Goal: Communication & Community: Answer question/provide support

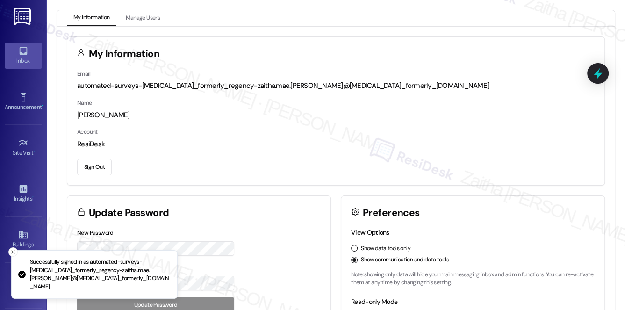
click at [25, 55] on icon at bounding box center [23, 51] width 10 height 10
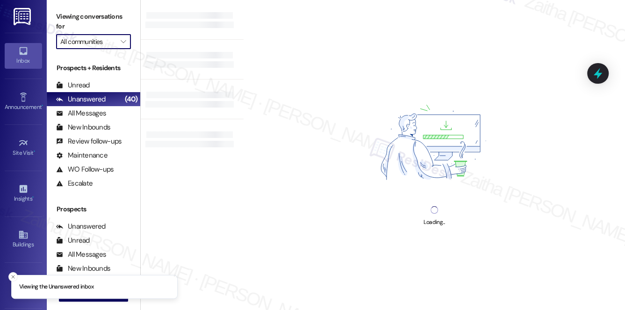
click at [96, 41] on input "All communities" at bounding box center [88, 41] width 56 height 15
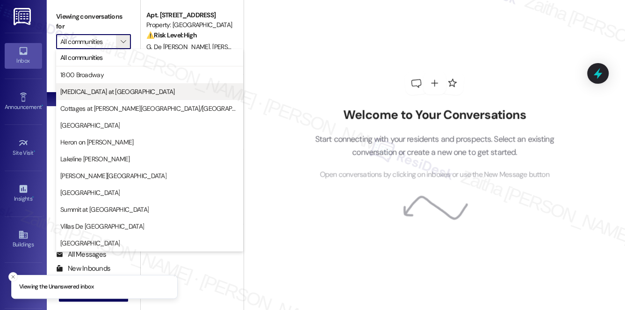
click at [90, 91] on span "[MEDICAL_DATA] at [GEOGRAPHIC_DATA]" at bounding box center [117, 91] width 115 height 9
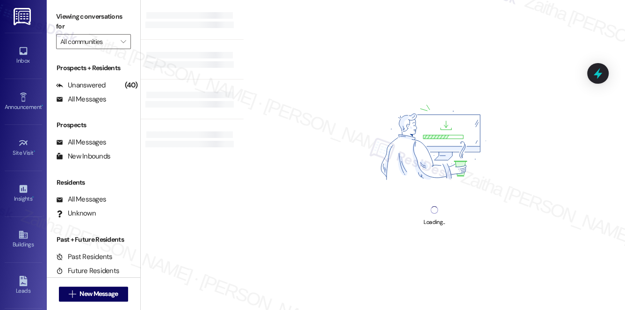
type input "[MEDICAL_DATA] at [GEOGRAPHIC_DATA]"
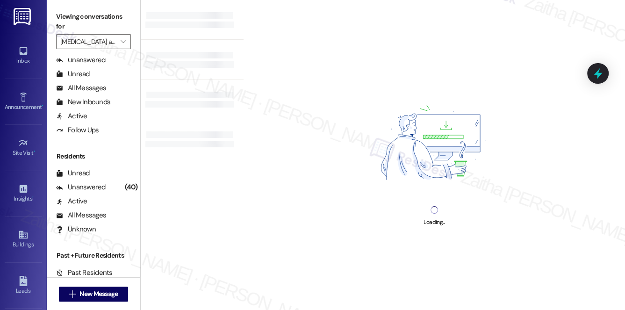
scroll to position [167, 0]
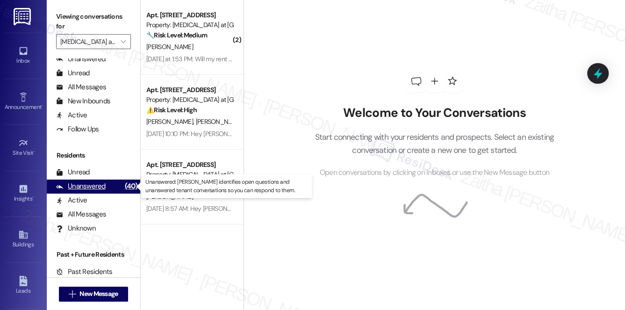
click at [91, 187] on div "Unanswered" at bounding box center [81, 186] width 50 height 10
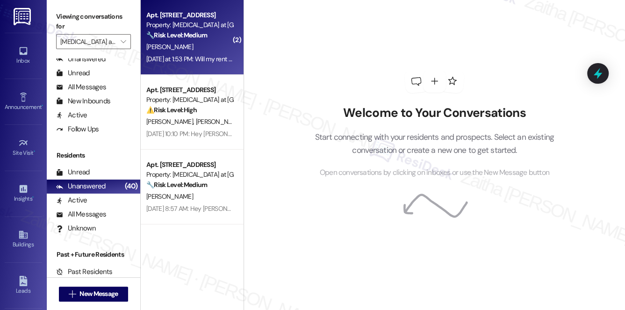
click at [197, 40] on div "🔧 Risk Level: Medium The resident has signed the renewal lease and is inquiring…" at bounding box center [189, 35] width 86 height 10
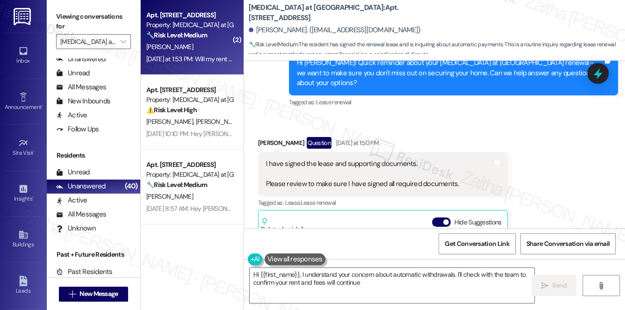
scroll to position [2980, 0]
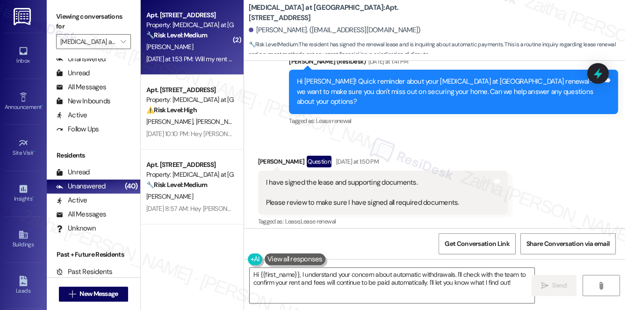
click at [434, 236] on button "Hide Suggestions" at bounding box center [441, 240] width 19 height 9
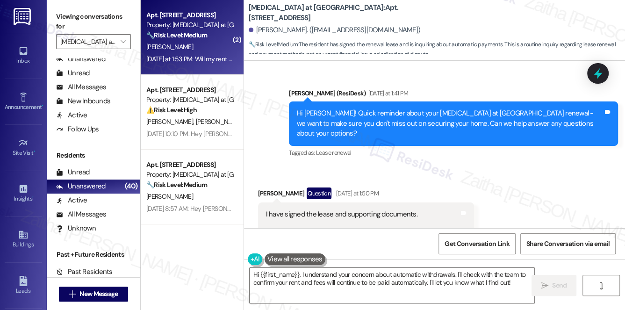
scroll to position [2942, 0]
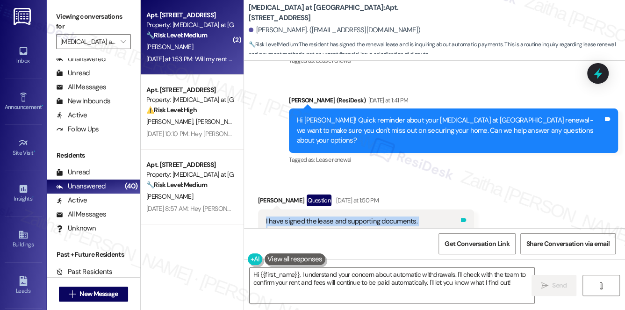
drag, startPoint x: 262, startPoint y: 140, endPoint x: 458, endPoint y: 160, distance: 196.9
click at [458, 209] on div "I have signed the lease and supporting documents. Please review to make sure I …" at bounding box center [366, 231] width 216 height 44
copy div "I have signed the lease and supporting documents. Please review to make sure I …"
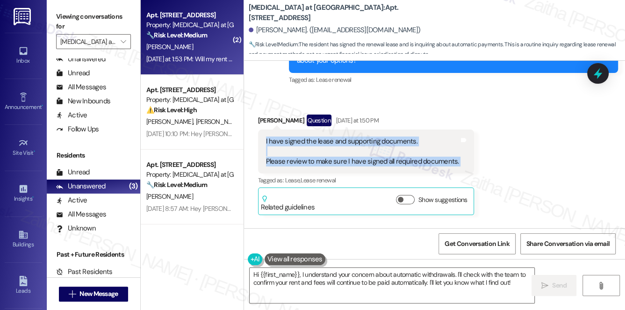
scroll to position [3069, 0]
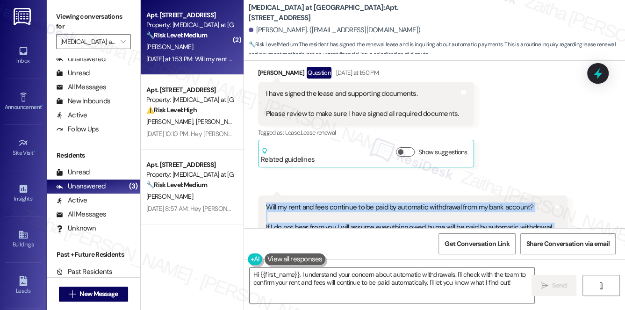
drag, startPoint x: 257, startPoint y: 123, endPoint x: 457, endPoint y: 174, distance: 207.0
click at [457, 188] on div "Received via SMS 1:53 PM [PERSON_NAME] Question Neutral [DATE] at 1:53 PM Will …" at bounding box center [413, 248] width 324 height 120
copy div "Will my rent and fees continue to be paid by automatic withdrawal from my bank …"
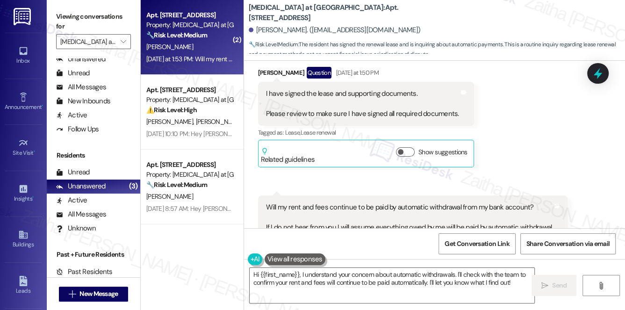
click at [585, 179] on div "Received via SMS [PERSON_NAME] Question [DATE] at 1:50 PM I have signed the lea…" at bounding box center [434, 177] width 381 height 262
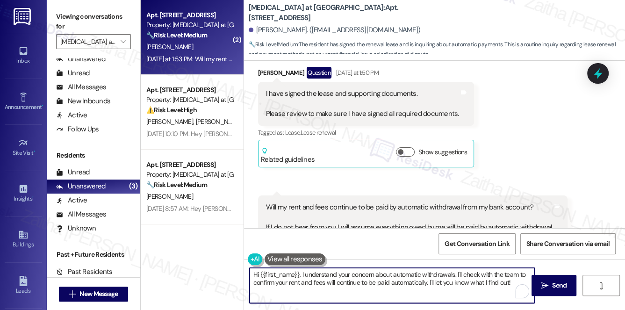
drag, startPoint x: 303, startPoint y: 275, endPoint x: 514, endPoint y: 279, distance: 211.3
click at [514, 279] on textarea "Hi {{first_name}}, I understand your concern about automatic withdrawals. I'll …" at bounding box center [392, 285] width 285 height 35
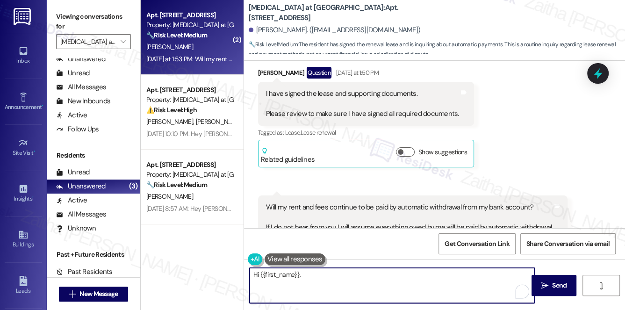
paste textarea "Thank you for confirming that you’ve signed the lease and supporting documents.…"
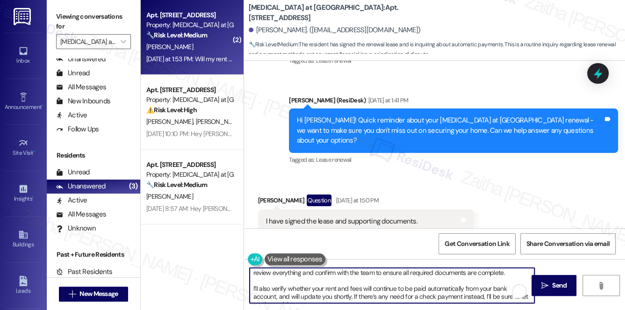
scroll to position [0, 0]
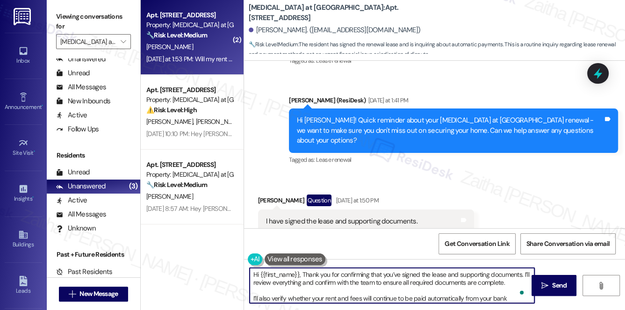
click at [304, 272] on textarea "Hi {{first_name}}, Thank you for confirming that you’ve signed the lease and su…" at bounding box center [392, 285] width 285 height 35
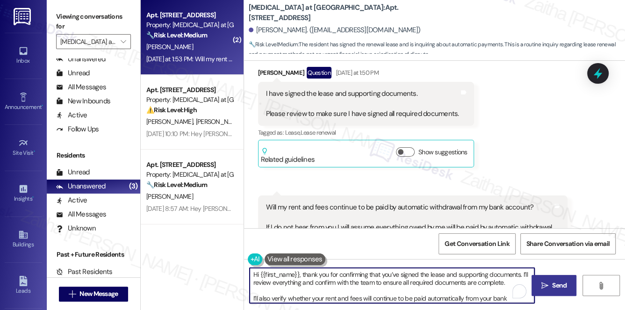
type textarea "Hi {{first_name}}, thank you for confirming that you’ve signed the lease and su…"
click at [565, 283] on span "Send" at bounding box center [559, 285] width 14 height 10
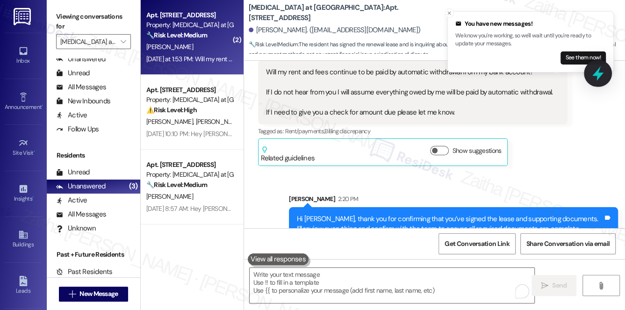
drag, startPoint x: 596, startPoint y: 89, endPoint x: 595, endPoint y: 82, distance: 6.7
click at [597, 88] on div "Received via SMS [PERSON_NAME] Question [DATE] at 1:50 PM I have signed the lea…" at bounding box center [434, 42] width 381 height 262
click at [595, 79] on icon at bounding box center [598, 73] width 16 height 16
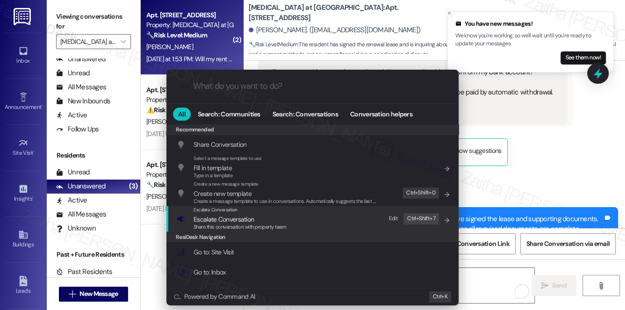
click at [223, 220] on span "Escalate Conversation" at bounding box center [223, 219] width 60 height 8
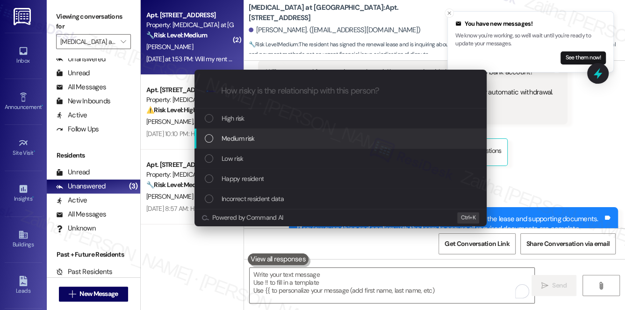
click at [241, 139] on span "Medium risk" at bounding box center [238, 138] width 33 height 10
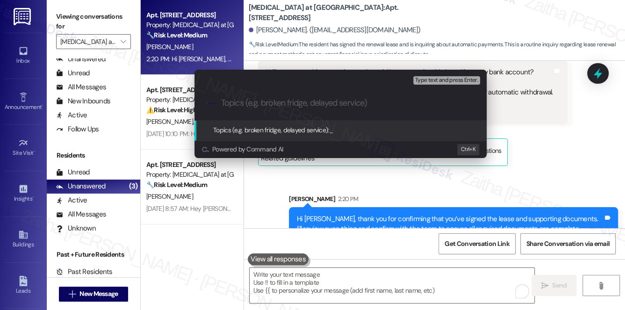
paste input "Confirming Lease Documents & Payments"
type input "Confirming Lease Documents & Payments"
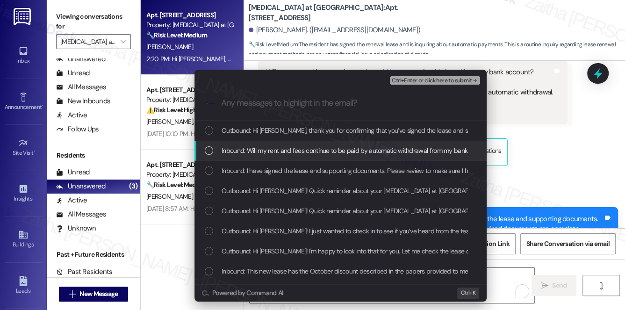
click at [301, 150] on span "Inbound: Will my rent and fees continue to be paid by automatic withdrawal from…" at bounding box center [580, 150] width 717 height 10
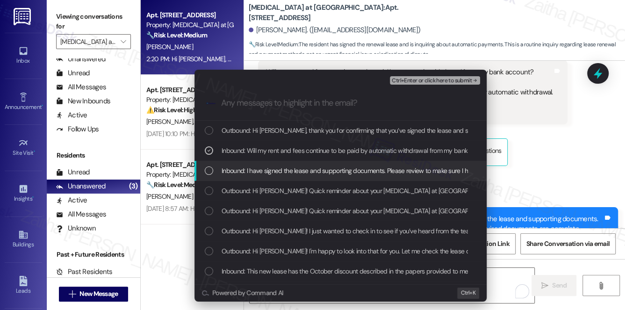
click at [298, 165] on span "Inbound: I have signed the lease and supporting documents. Please review to mak…" at bounding box center [392, 170] width 341 height 10
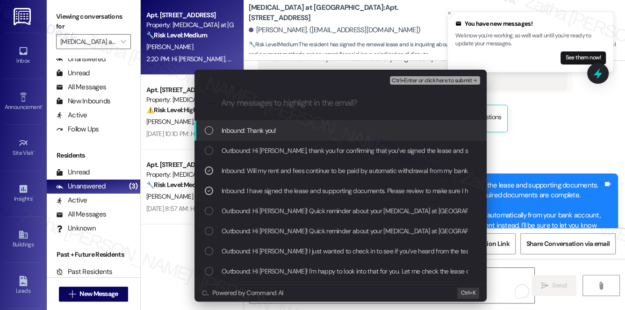
scroll to position [3269, 0]
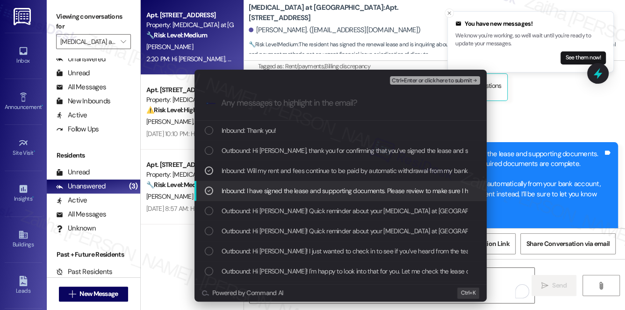
click at [563, 185] on div "Escalate Conversation Medium risk Confirming Lease Documents & Payments Inbound…" at bounding box center [312, 155] width 625 height 310
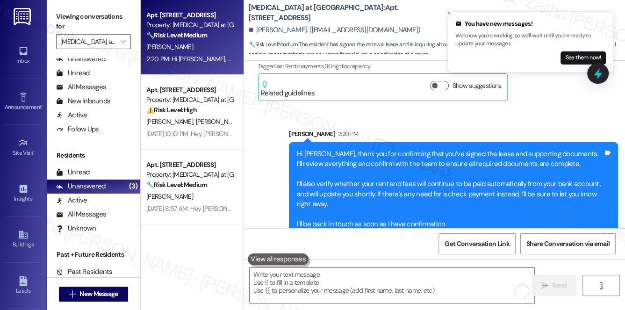
scroll to position [3270, 0]
click at [322, 281] on textarea "To enrich screen reader interactions, please activate Accessibility in Grammarl…" at bounding box center [392, 285] width 285 height 35
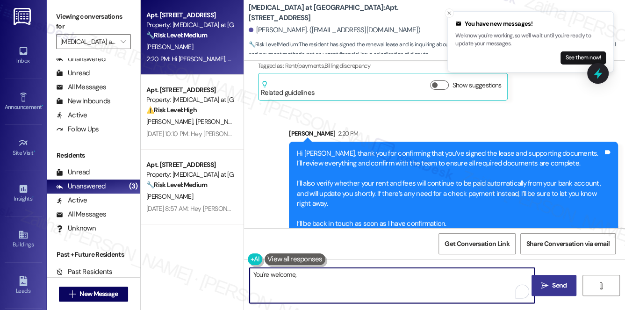
click at [263, 264] on div "[PERSON_NAME] 2:21 PM" at bounding box center [291, 270] width 67 height 13
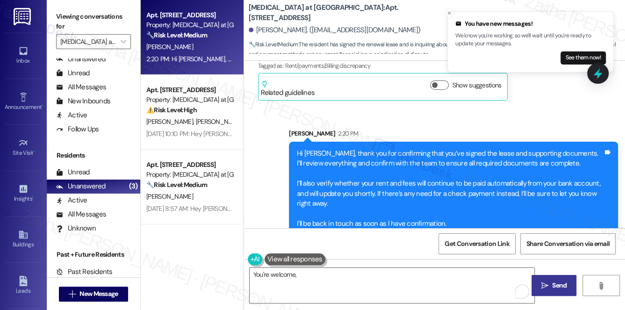
click at [263, 264] on div "[PERSON_NAME] 2:21 PM" at bounding box center [291, 270] width 67 height 13
copy div "[PERSON_NAME]"
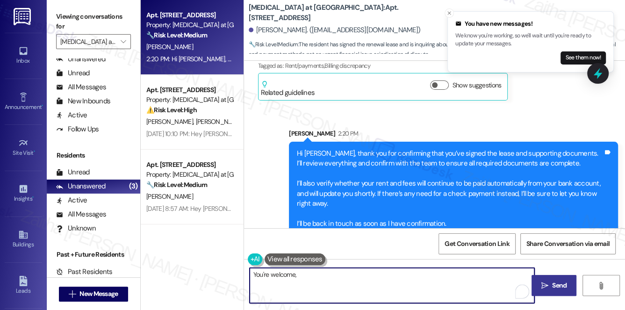
click at [312, 279] on textarea "You're welcome," at bounding box center [392, 285] width 285 height 35
paste textarea "[PERSON_NAME]"
type textarea "You're welcome, [PERSON_NAME]!"
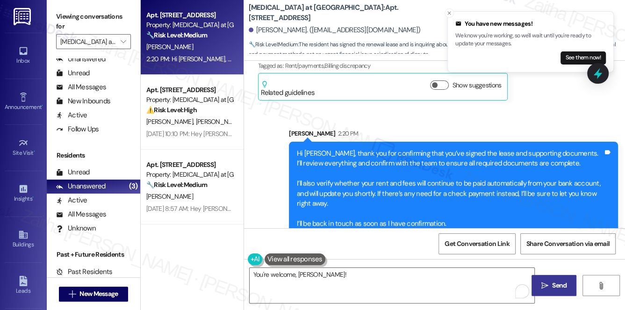
drag, startPoint x: 557, startPoint y: 283, endPoint x: 558, endPoint y: 275, distance: 8.0
click at [557, 283] on span "Send" at bounding box center [559, 285] width 14 height 10
click at [598, 78] on icon at bounding box center [598, 73] width 8 height 11
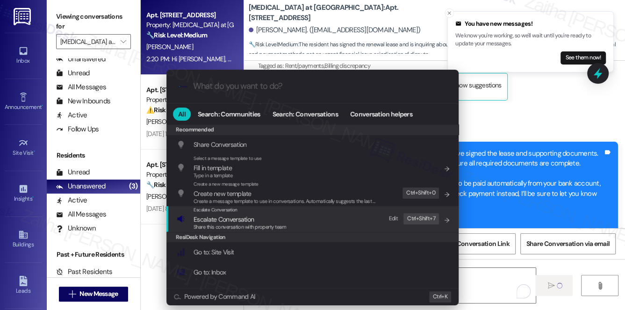
click at [238, 217] on span "Escalate Conversation" at bounding box center [223, 219] width 60 height 8
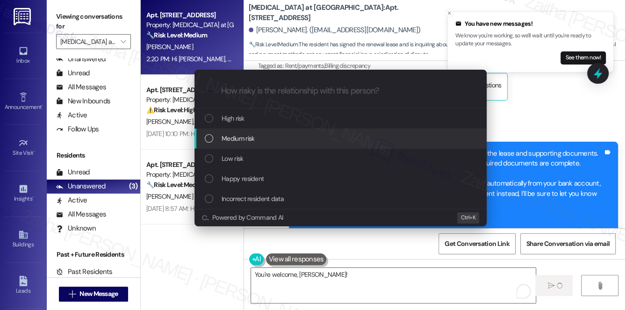
click at [254, 132] on div "Medium risk" at bounding box center [340, 139] width 292 height 20
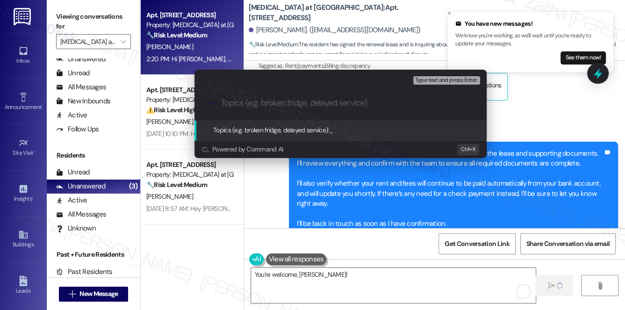
paste input "[PERSON_NAME]"
type input "[PERSON_NAME]"
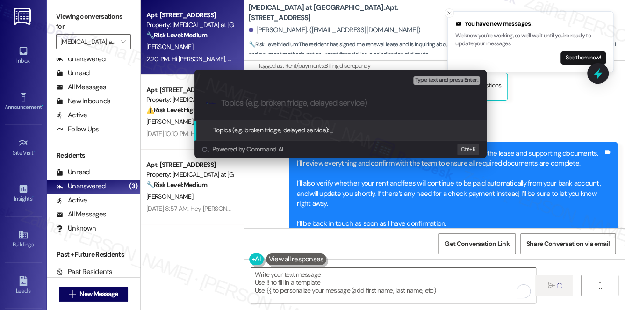
scroll to position [3269, 0]
paste input "Confirming Lease Documents & Payments"
type input "Confirming Lease Documents & Payments"
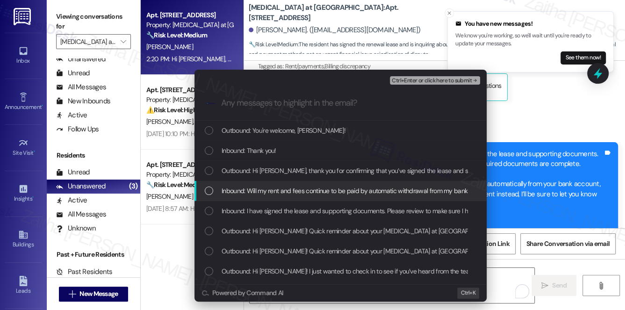
click at [310, 187] on span "Inbound: Will my rent and fees continue to be paid by automatic withdrawal from…" at bounding box center [580, 191] width 717 height 10
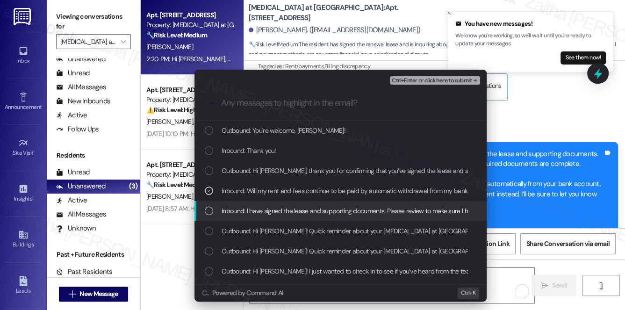
click at [314, 207] on span "Inbound: I have signed the lease and supporting documents. Please review to mak…" at bounding box center [392, 211] width 341 height 10
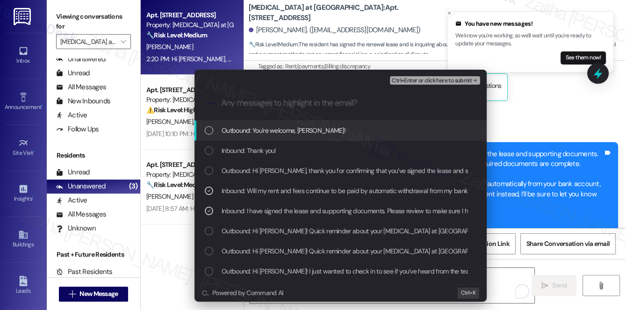
click at [435, 78] on span "Ctrl+Enter or click here to submit" at bounding box center [432, 81] width 80 height 7
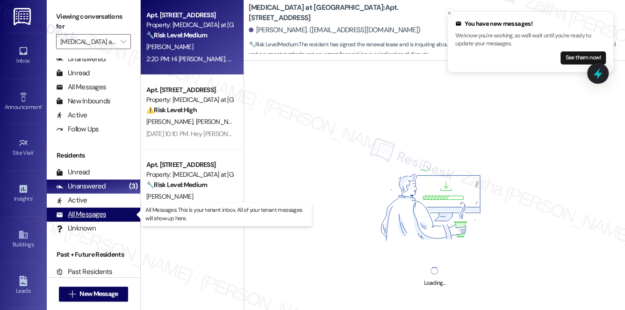
click at [95, 211] on div "All Messages" at bounding box center [81, 214] width 50 height 10
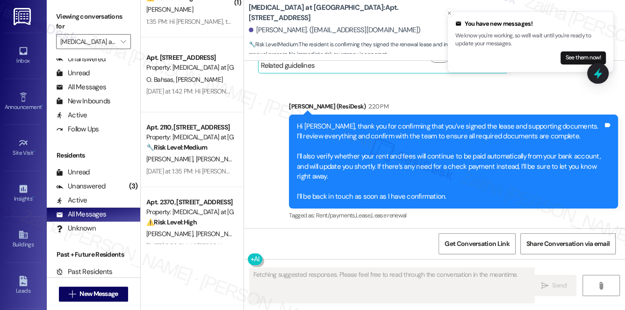
scroll to position [0, 0]
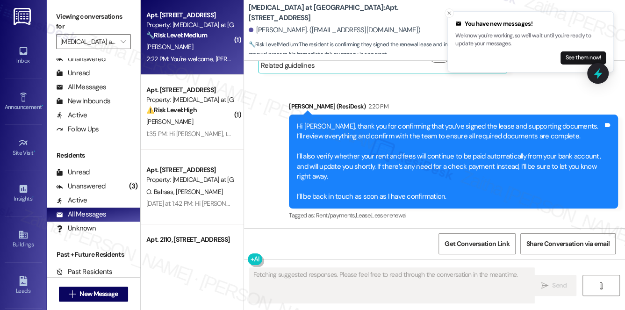
click at [192, 49] on div "[PERSON_NAME]" at bounding box center [189, 47] width 88 height 12
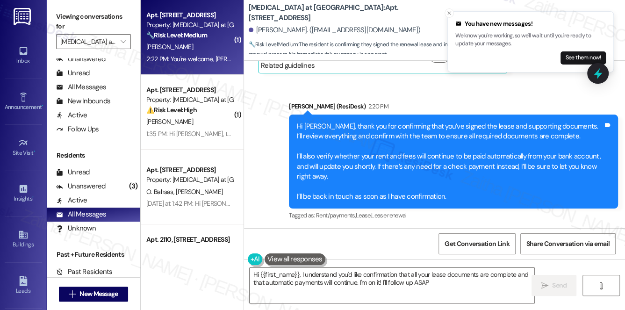
type textarea "Hi {{first_name}}, I understand you'd like confirmation that all your lease doc…"
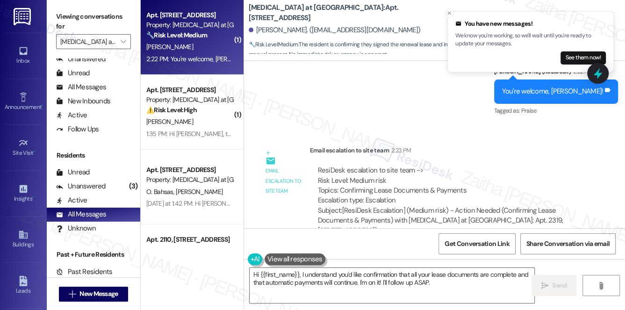
scroll to position [3567, 0]
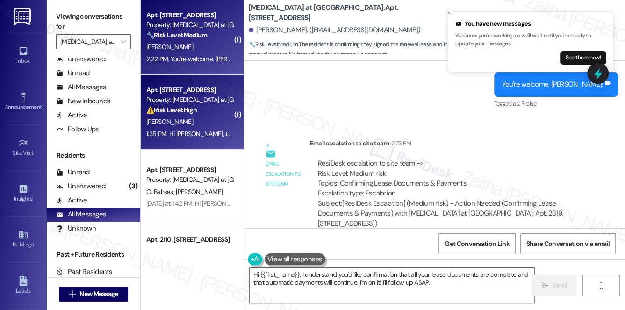
click at [211, 125] on div "[PERSON_NAME]" at bounding box center [189, 122] width 88 height 12
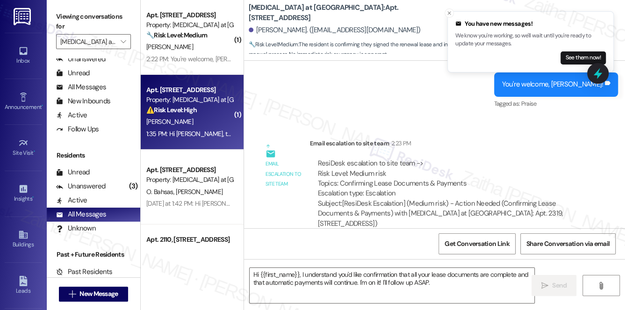
type textarea "Fetching suggested responses. Please feel free to read through the conversation…"
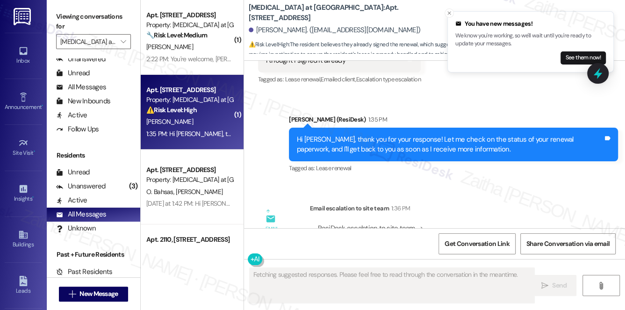
scroll to position [2879, 0]
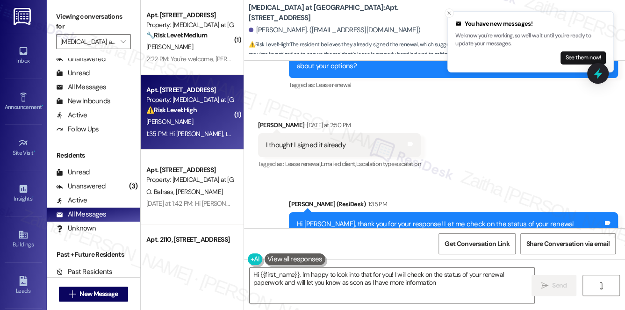
type textarea "Hi {{first_name}}, I'm happy to look into that for you! I will check on the sta…"
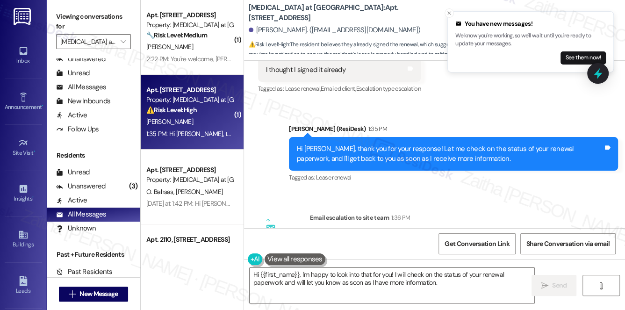
scroll to position [2963, 0]
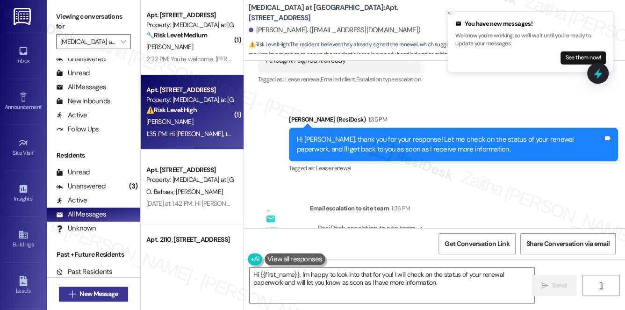
click at [88, 294] on span "New Message" at bounding box center [98, 294] width 38 height 10
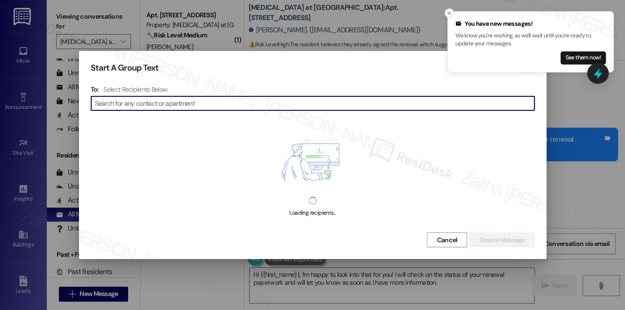
click at [451, 13] on icon "Close toast" at bounding box center [449, 13] width 6 height 6
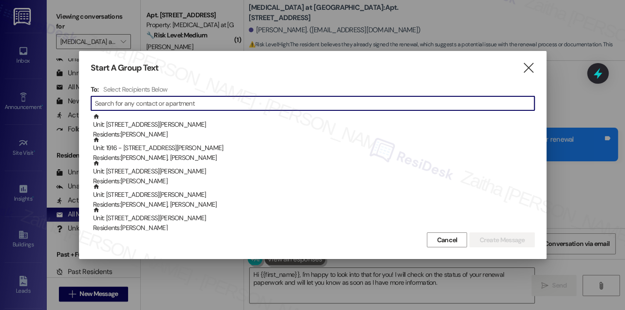
paste input "[PERSON_NAME]"
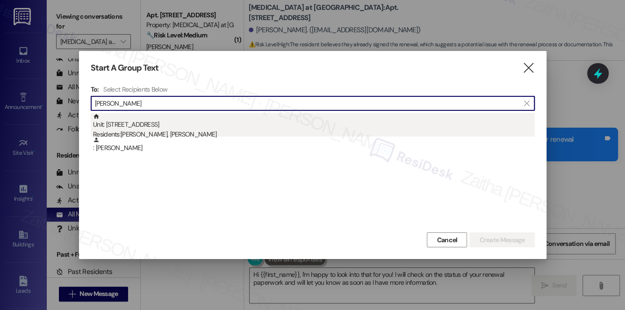
type input "[PERSON_NAME]"
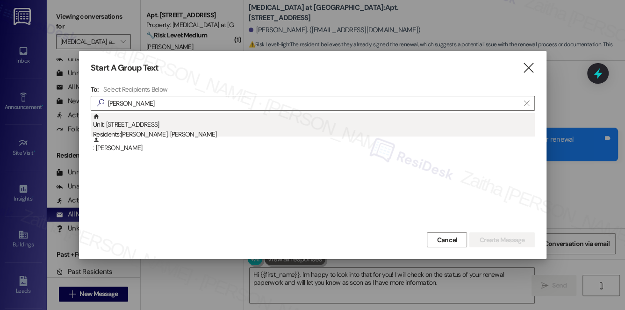
click at [153, 121] on div "Unit: [STREET_ADDRESS] Residents: [PERSON_NAME], [PERSON_NAME]" at bounding box center [314, 126] width 442 height 27
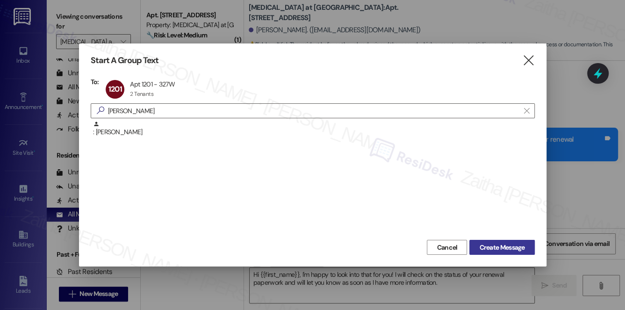
click at [496, 246] on span "Create Message" at bounding box center [501, 248] width 45 height 10
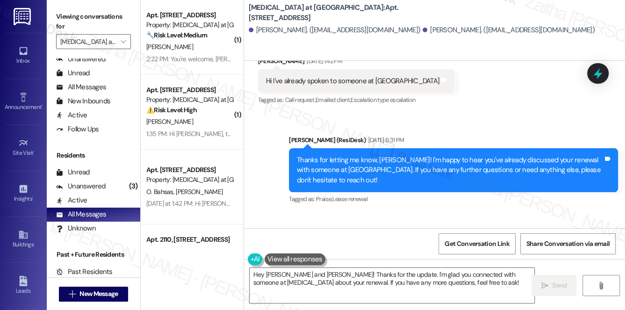
scroll to position [1448, 0]
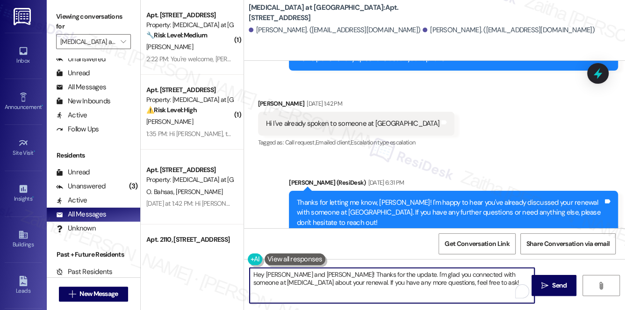
click at [263, 274] on textarea "Hey [PERSON_NAME] and [PERSON_NAME]! Thanks for the update. I'm glad you connec…" at bounding box center [392, 285] width 285 height 35
drag, startPoint x: 311, startPoint y: 274, endPoint x: 407, endPoint y: 287, distance: 96.2
click at [407, 287] on textarea "Hi [PERSON_NAME] and [PERSON_NAME]! Thanks for the update. I'm glad you connect…" at bounding box center [392, 285] width 285 height 35
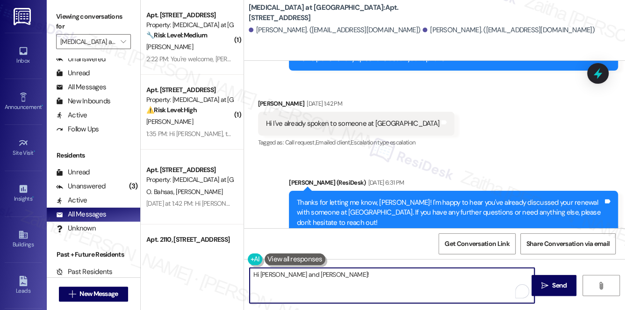
type textarea "Hi [PERSON_NAME] and [PERSON_NAME]!"
drag, startPoint x: 252, startPoint y: 274, endPoint x: 337, endPoint y: 277, distance: 84.6
click at [337, 277] on textarea "Hi [PERSON_NAME] and [PERSON_NAME]!" at bounding box center [392, 285] width 285 height 35
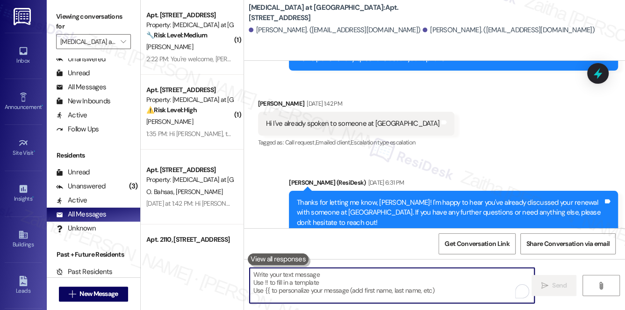
paste textarea "Hi {{first_name}}, just checking in to see how you're doing. Please don't hesit…"
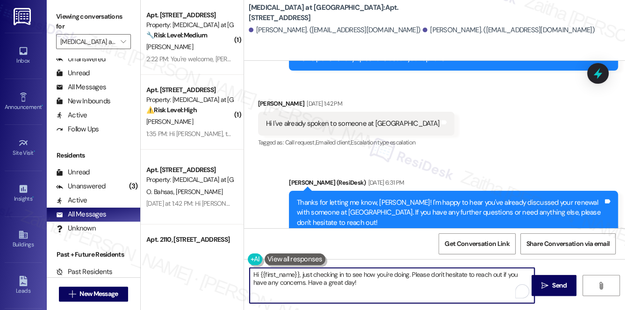
click at [357, 286] on textarea "Hi {{first_name}}, just checking in to see how you're doing. Please don't hesit…" at bounding box center [392, 285] width 285 height 35
click at [267, 281] on textarea "Hi {{first_name}}, just checking in to see how you're doing. Please don't hesit…" at bounding box center [392, 285] width 285 height 35
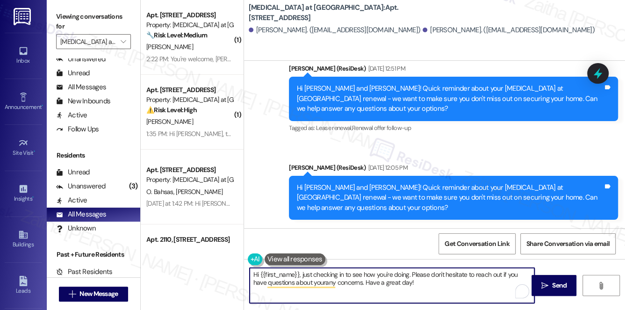
scroll to position [1278, 0]
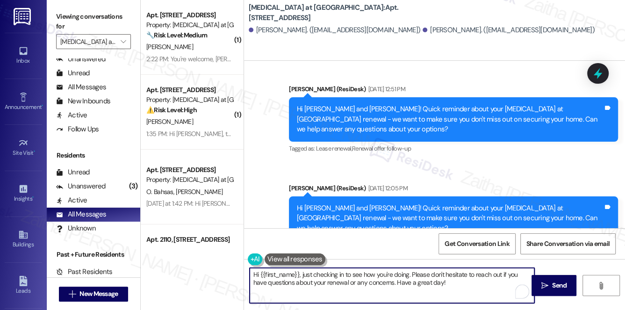
click at [393, 284] on textarea "Hi {{first_name}}, just checking in to see how you're doing. Please don't hesit…" at bounding box center [392, 285] width 285 height 35
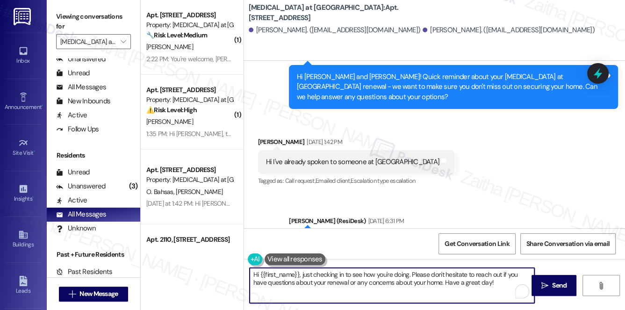
scroll to position [1490, 0]
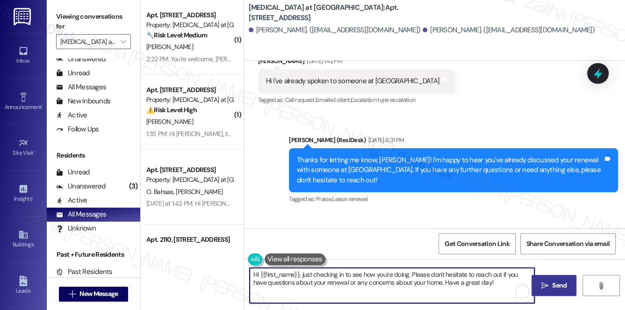
type textarea "Hi {{first_name}}, just checking in to see how you're doing. Please don't hesit…"
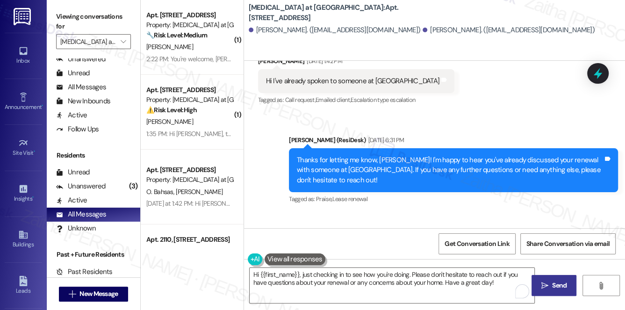
drag, startPoint x: 546, startPoint y: 286, endPoint x: 543, endPoint y: 280, distance: 6.9
click at [546, 286] on icon "" at bounding box center [544, 285] width 7 height 7
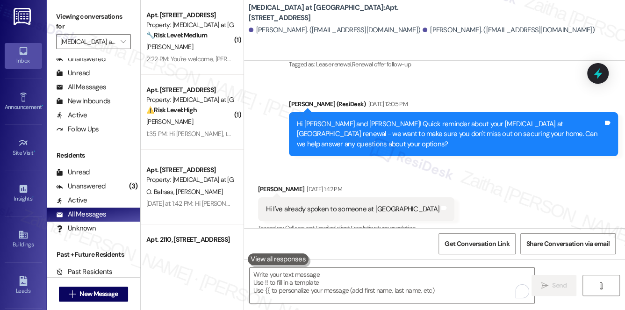
scroll to position [1276, 0]
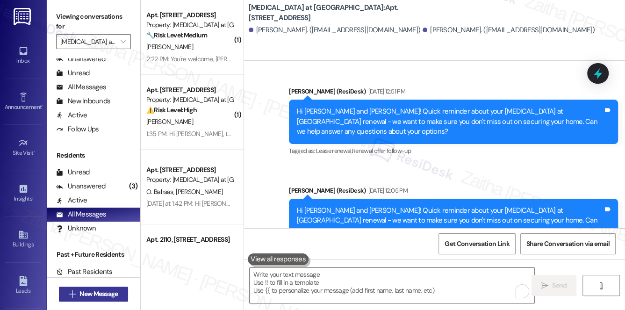
click at [91, 292] on span "New Message" at bounding box center [98, 294] width 38 height 10
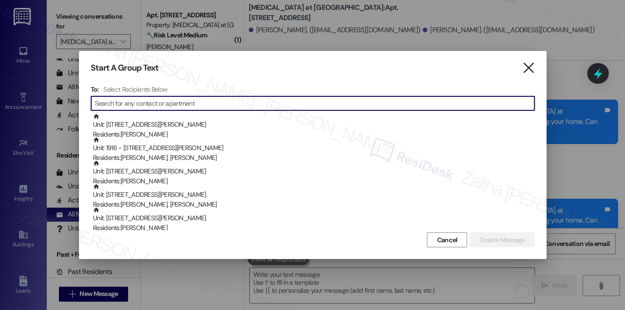
click at [531, 65] on icon "" at bounding box center [528, 68] width 13 height 10
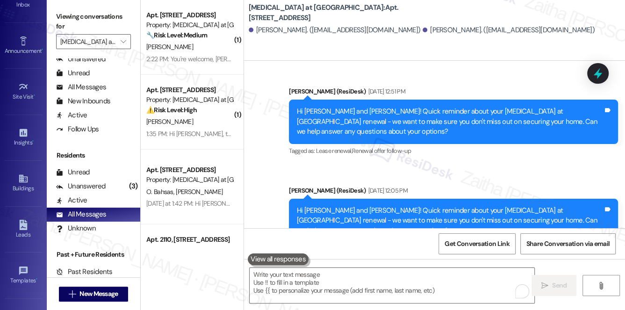
scroll to position [132, 0]
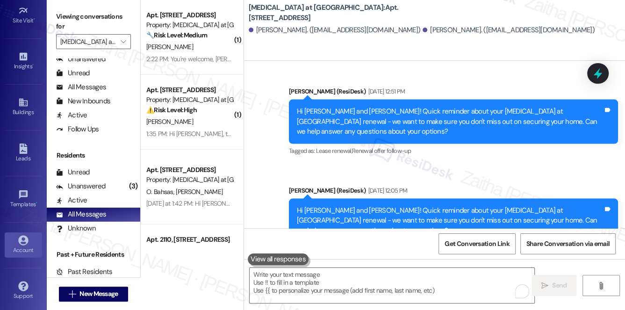
click at [18, 247] on div "Account" at bounding box center [23, 249] width 47 height 9
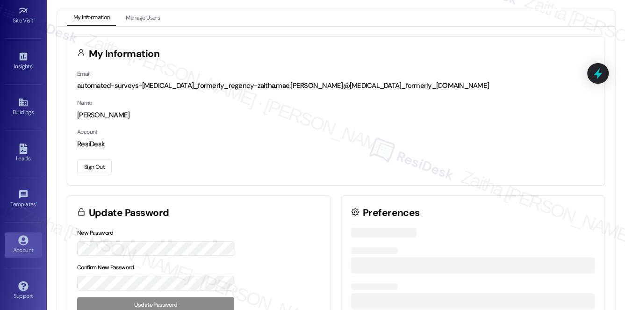
click at [86, 163] on button "Sign Out" at bounding box center [94, 167] width 35 height 16
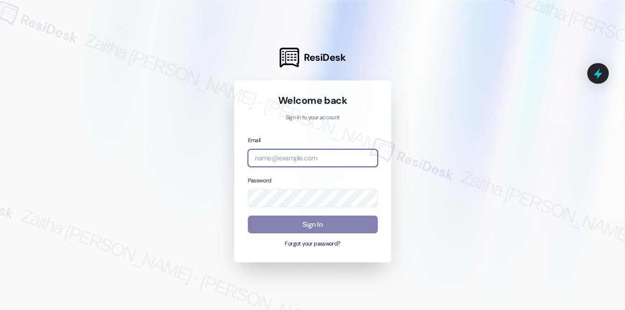
click at [294, 155] on input "email" at bounding box center [313, 158] width 130 height 18
type input "automated-surveys-rj_group-zaitha.mae.[PERSON_NAME]@rj_[DOMAIN_NAME]"
